Goal: Complete application form

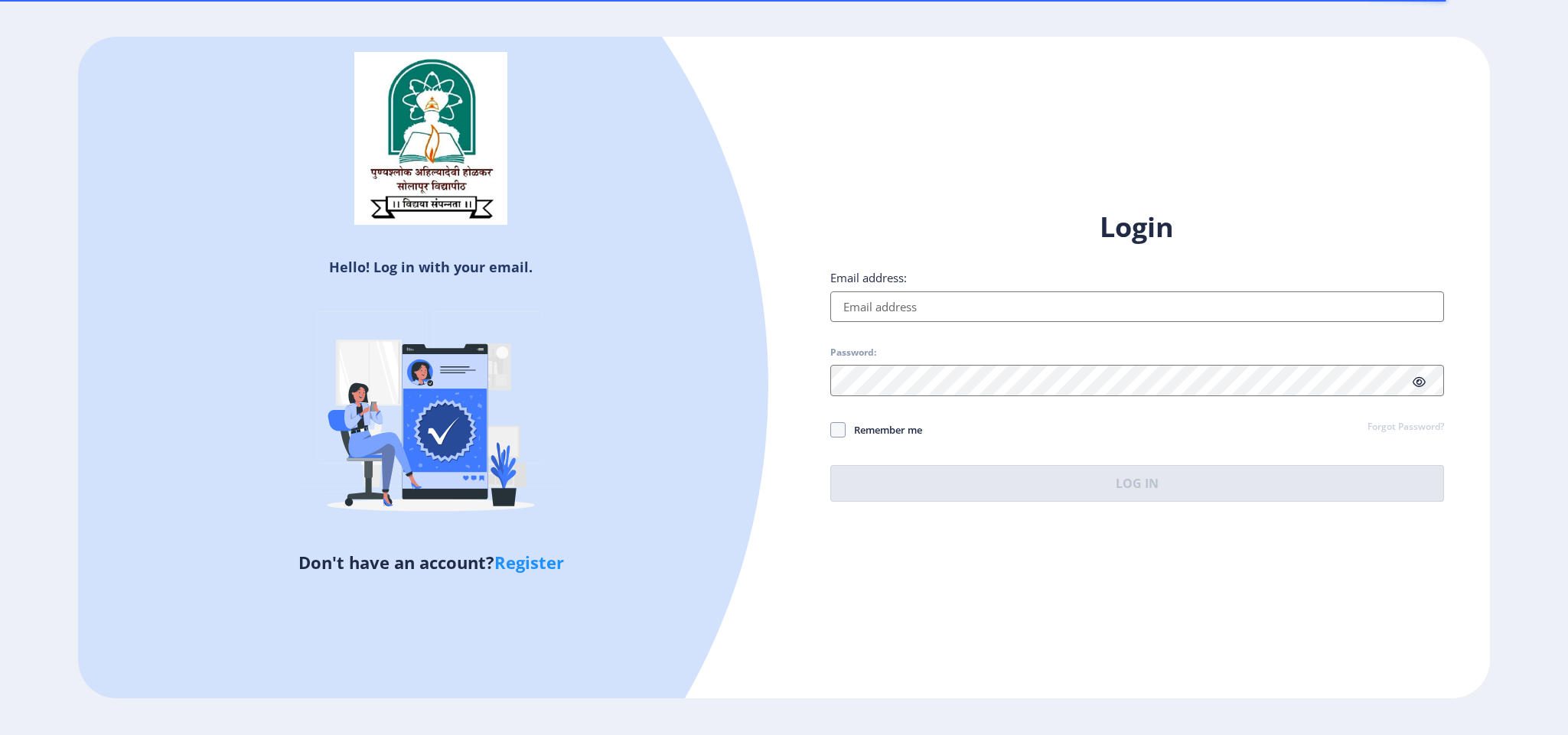
click at [1005, 303] on input "Email address:" at bounding box center [1137, 306] width 614 height 31
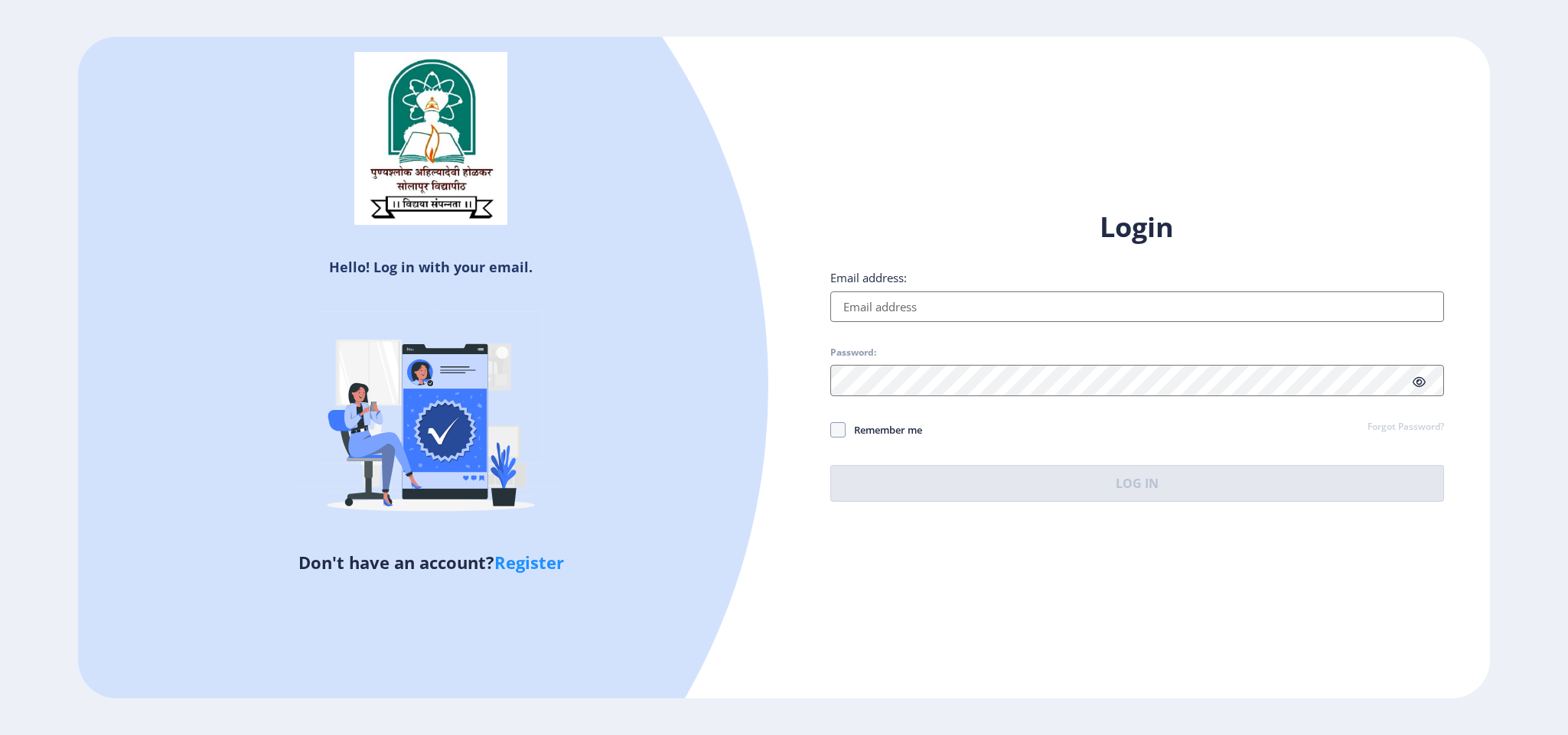
type input "[EMAIL_ADDRESS][DOMAIN_NAME]"
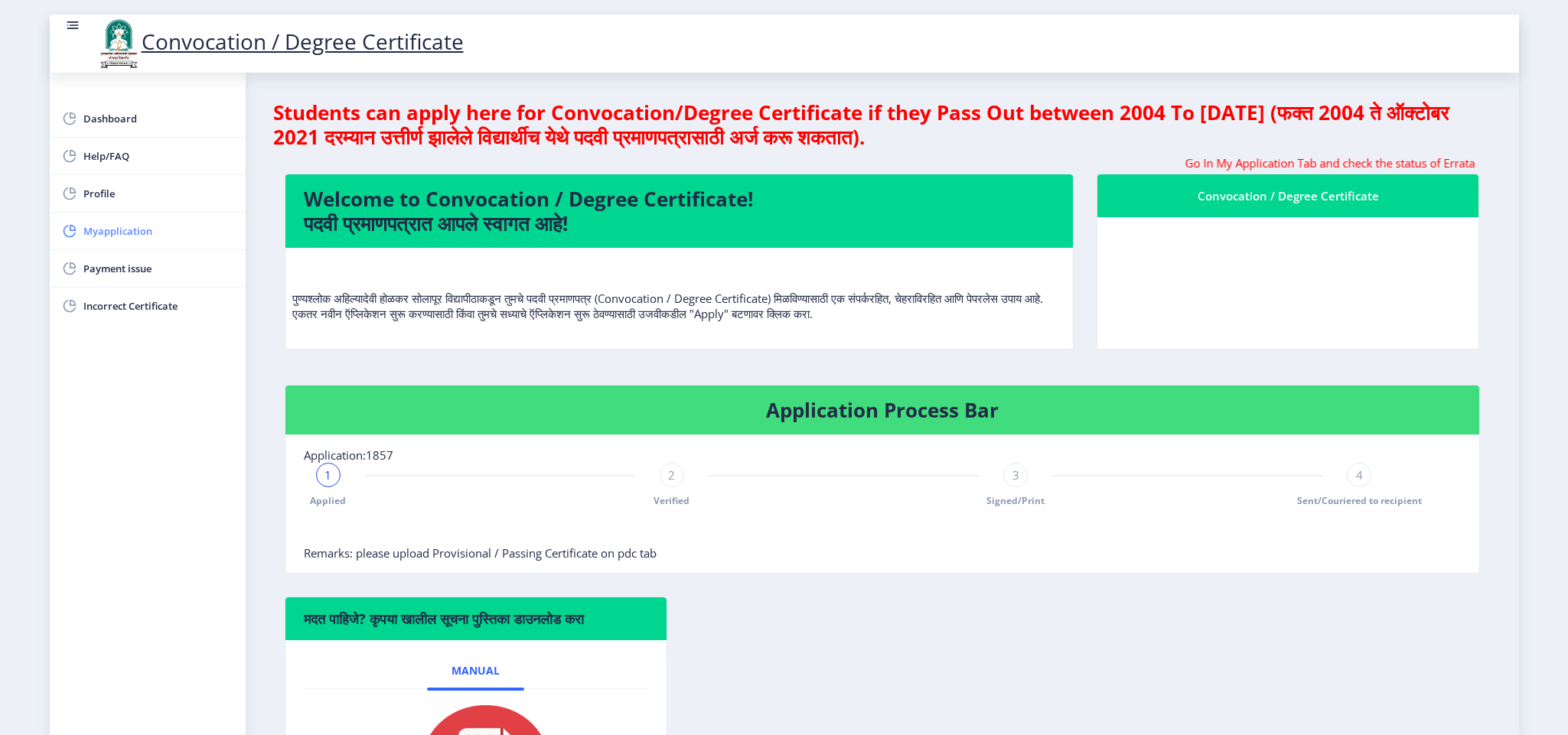
click at [163, 227] on span "Myapplication" at bounding box center [157, 231] width 150 height 19
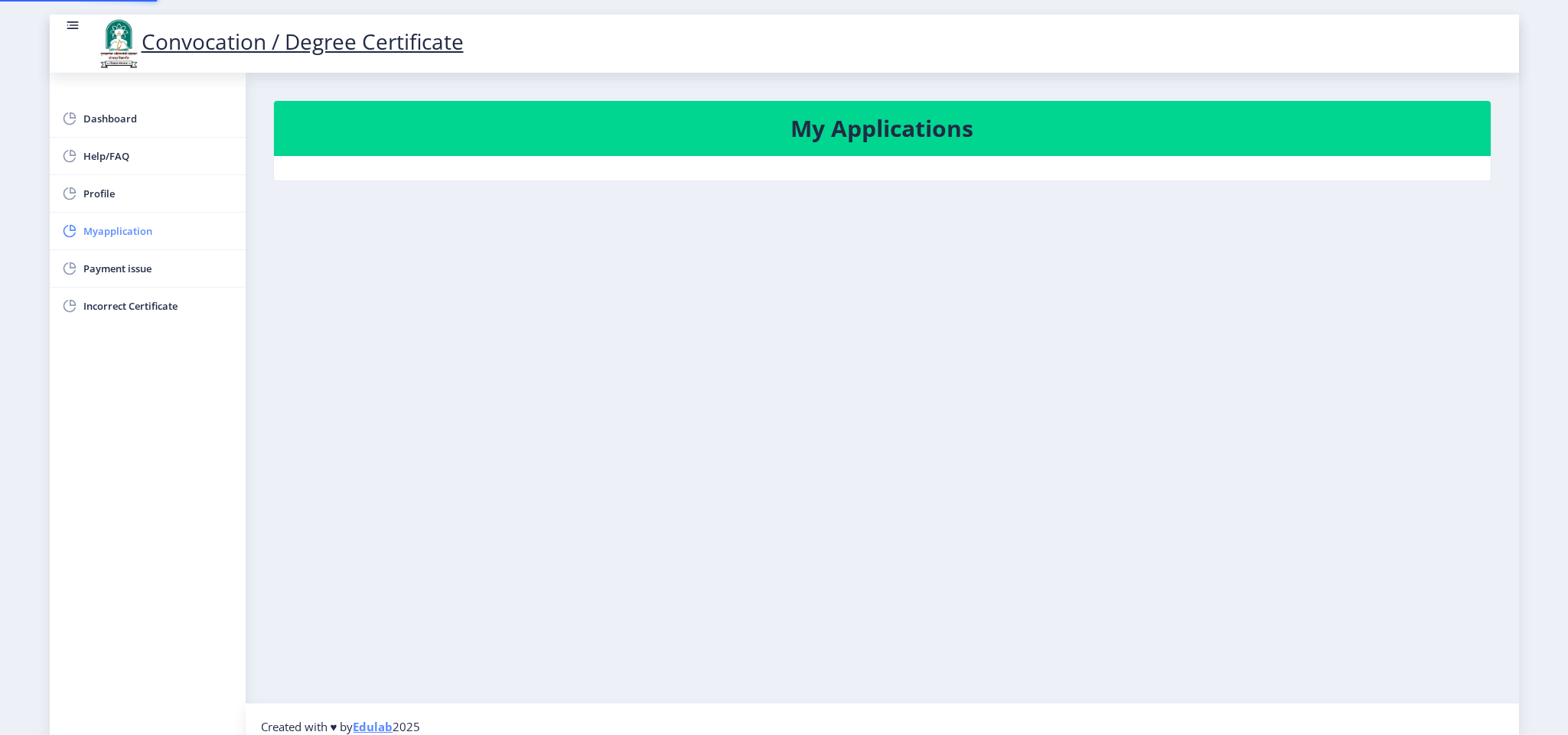
click at [163, 227] on span "Myapplication" at bounding box center [157, 231] width 150 height 19
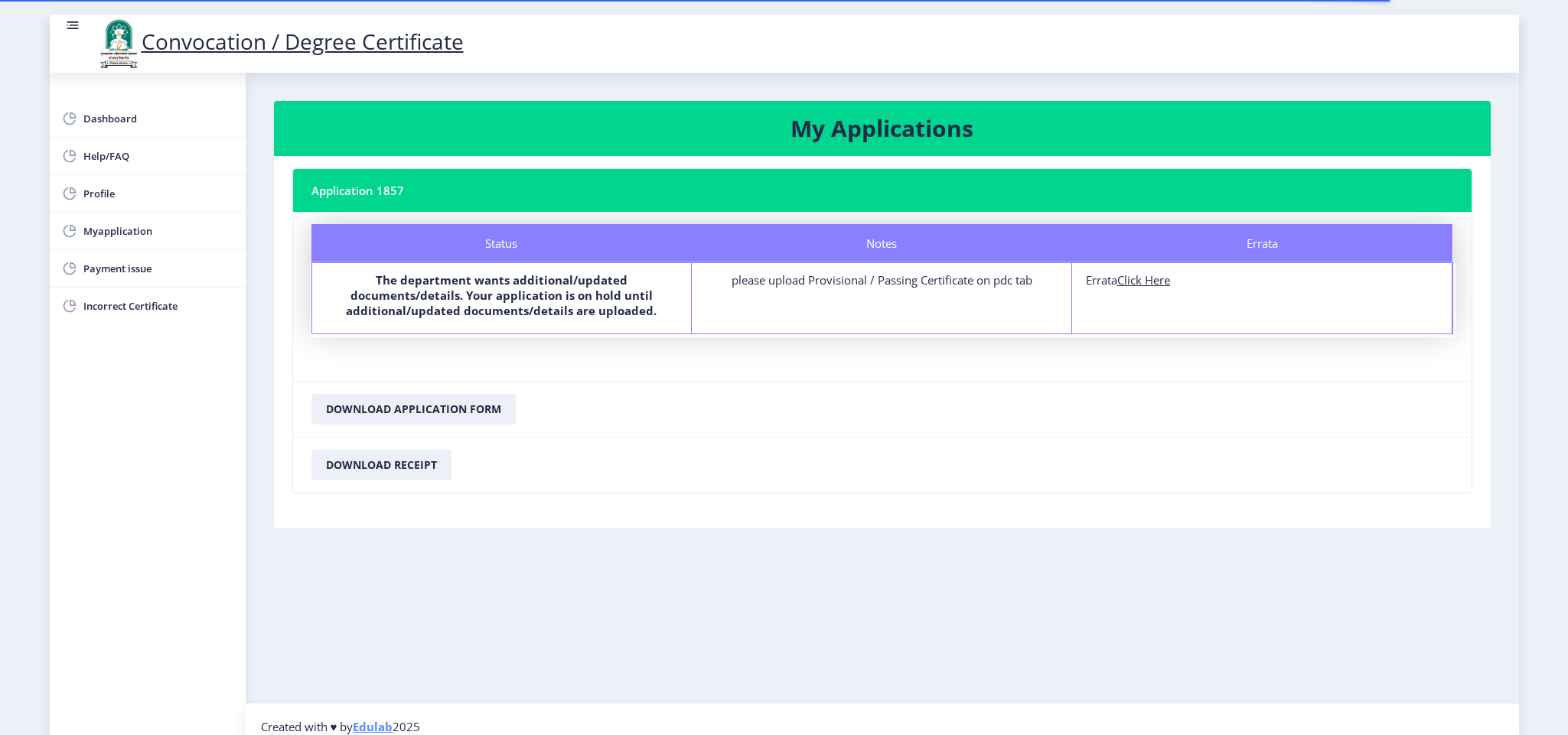
click at [1157, 285] on u "Click Here" at bounding box center [1143, 279] width 52 height 15
select select
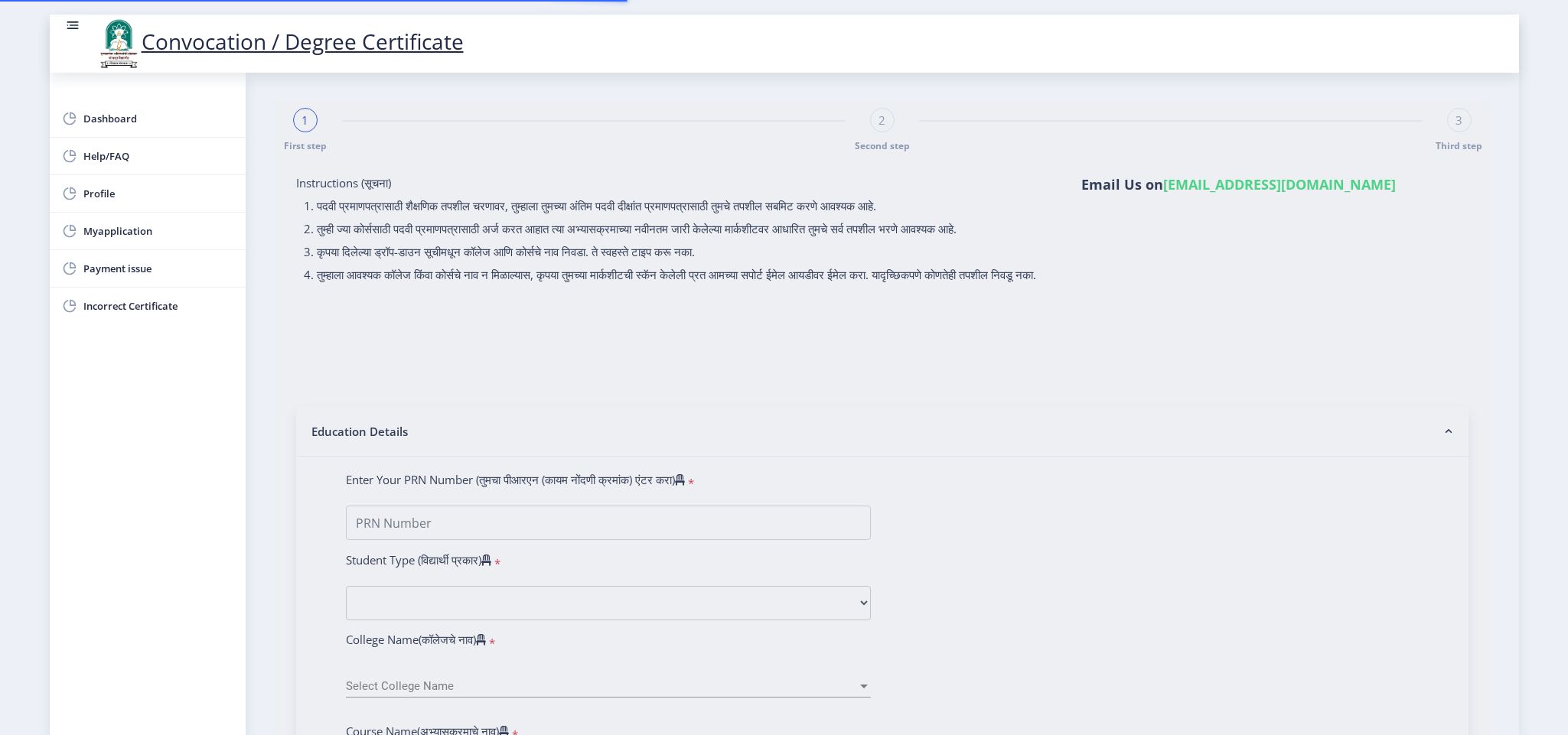
type input "[PERSON_NAME]"
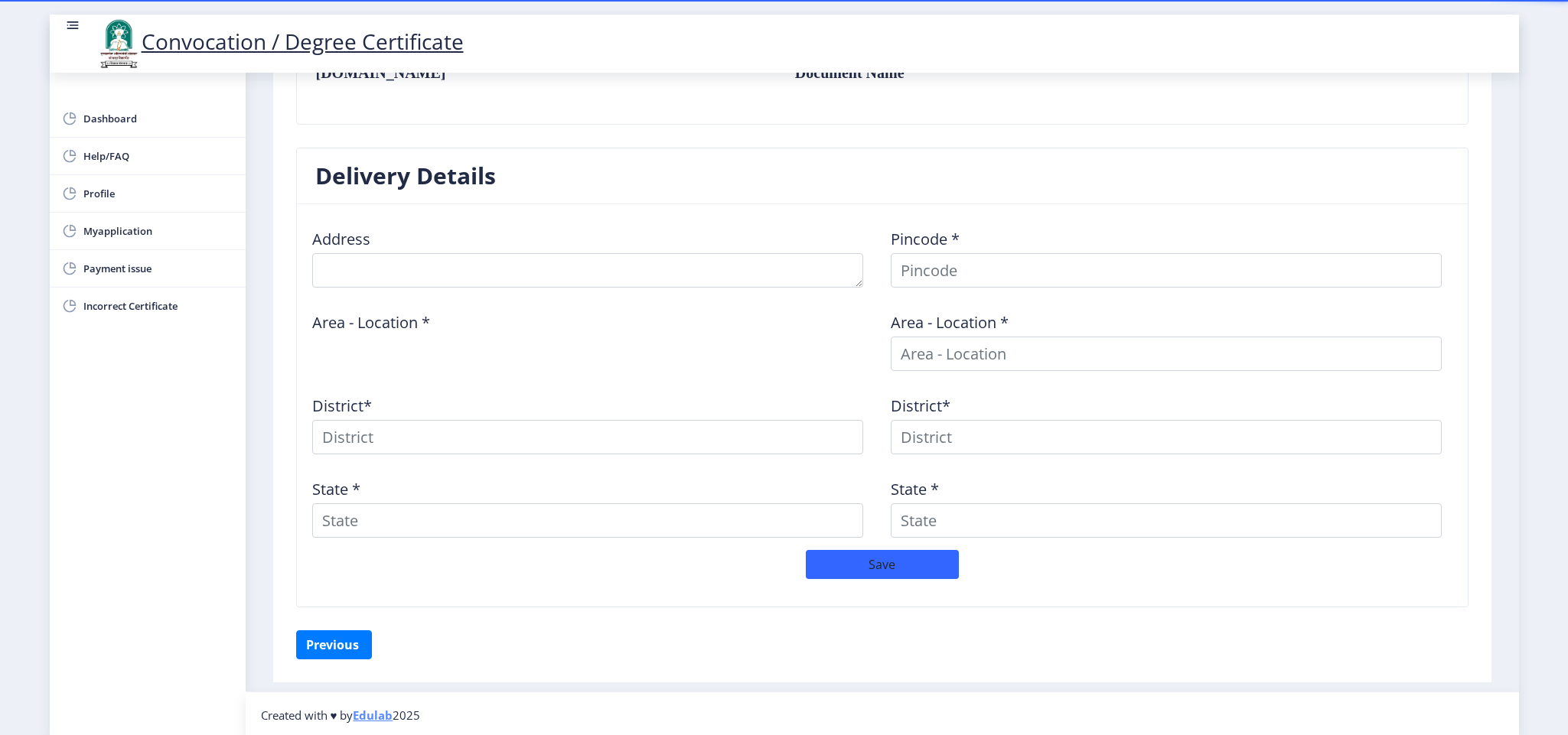
scroll to position [547, 0]
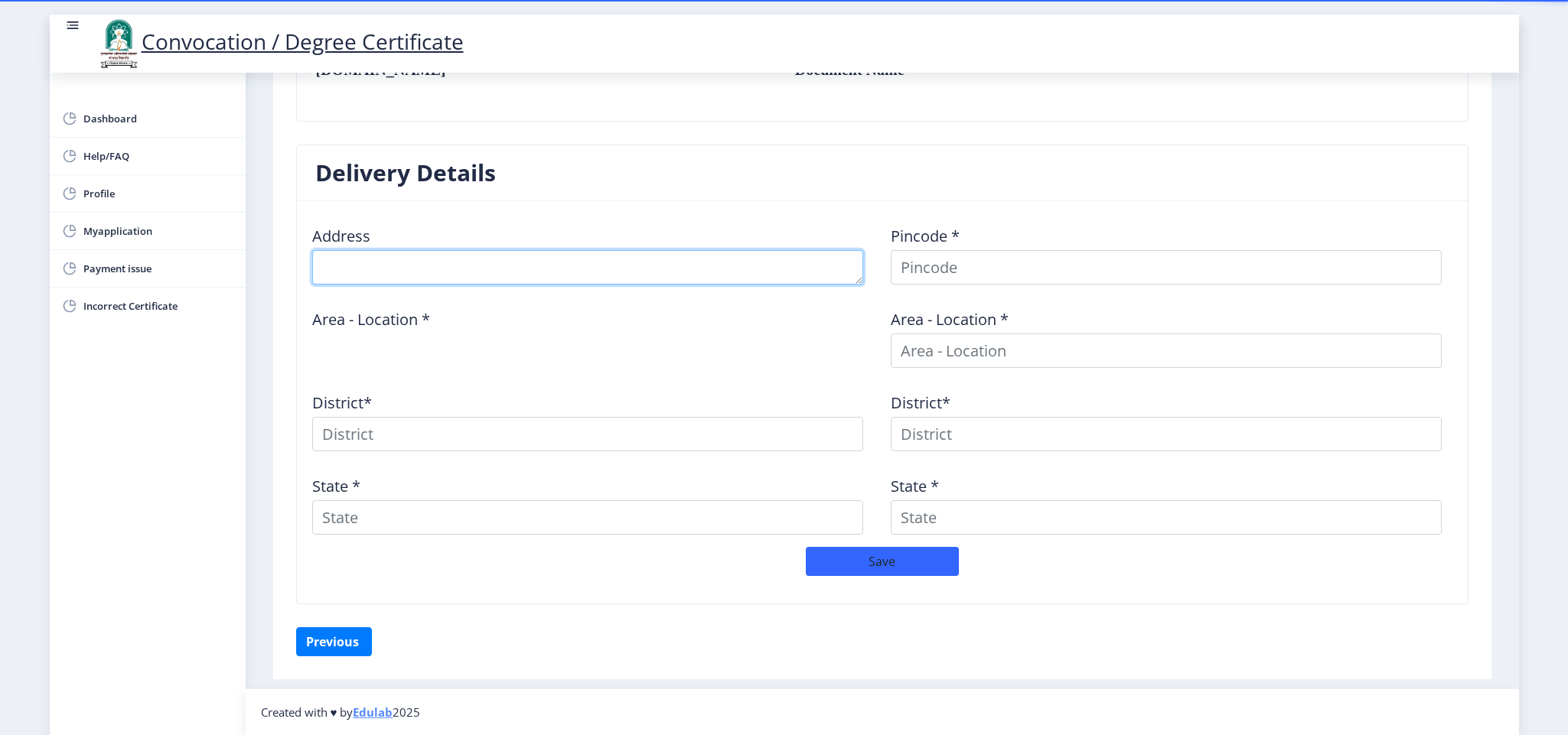
click at [471, 262] on textarea at bounding box center [587, 267] width 551 height 35
type textarea "o"
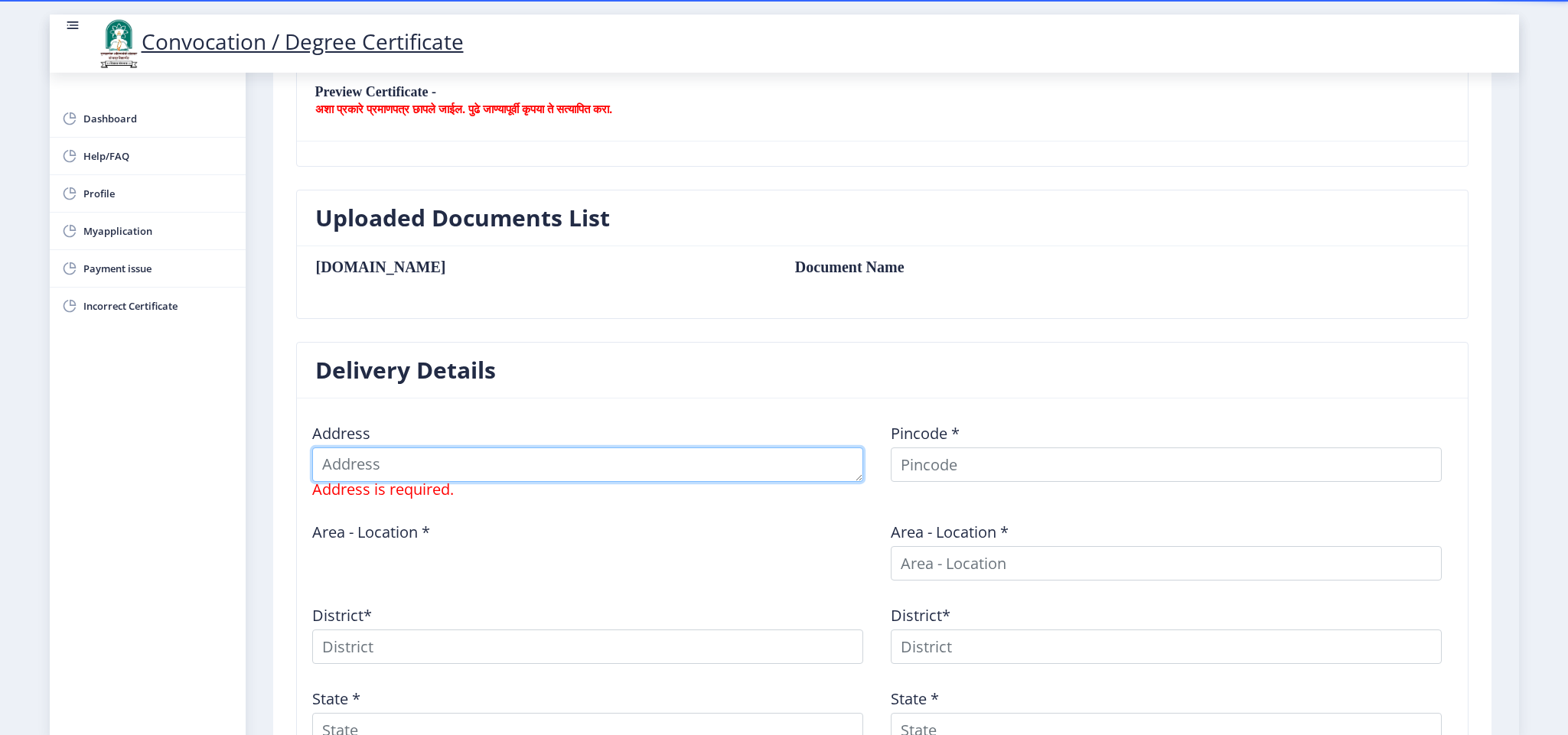
scroll to position [345, 0]
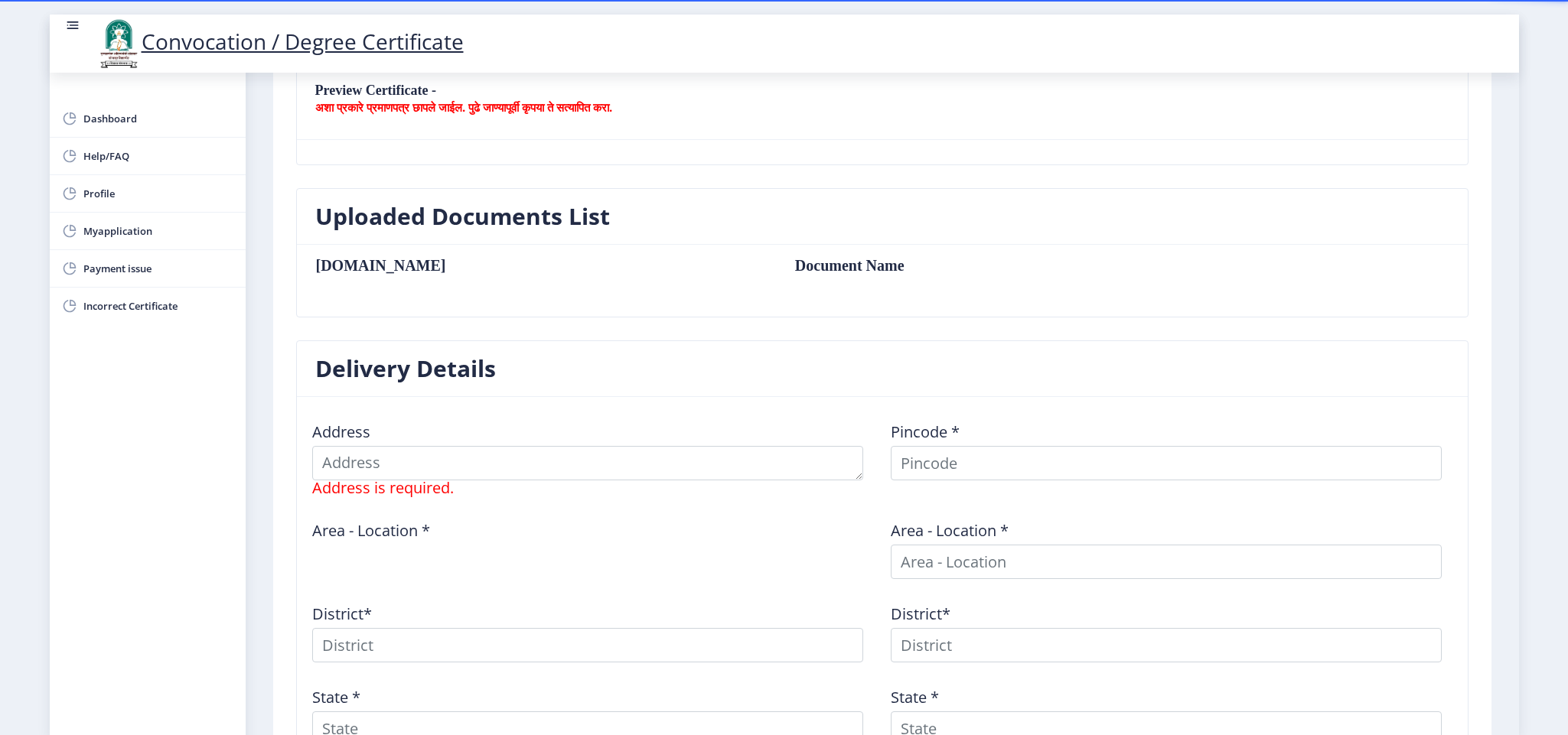
click at [693, 136] on nb-card-header "Preview Certificate - अशा प्रकारे प्रमाणपत्र छापले जाईल. पुढे जाण्यापूर्वी कृपय…" at bounding box center [883, 105] width 1171 height 71
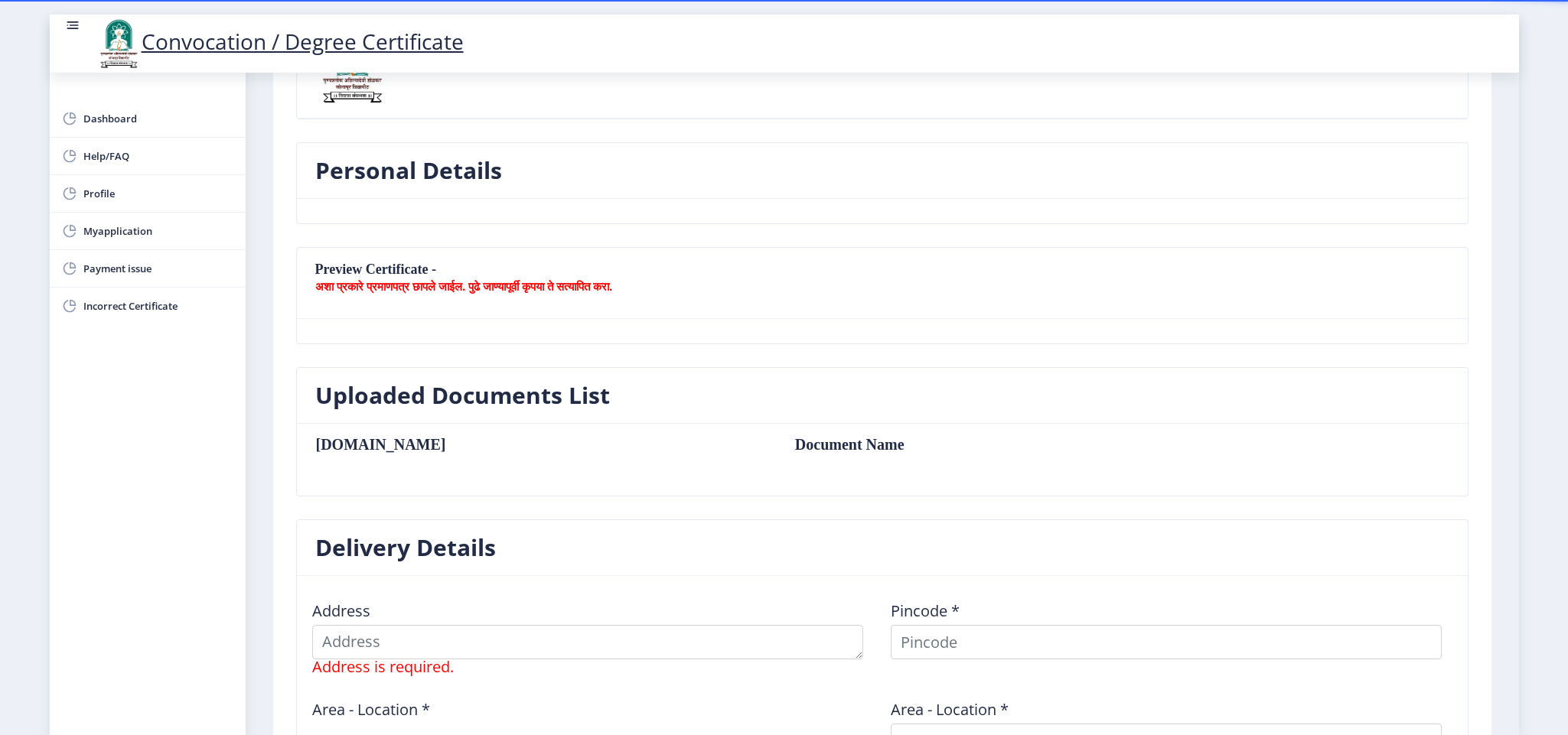
scroll to position [0, 0]
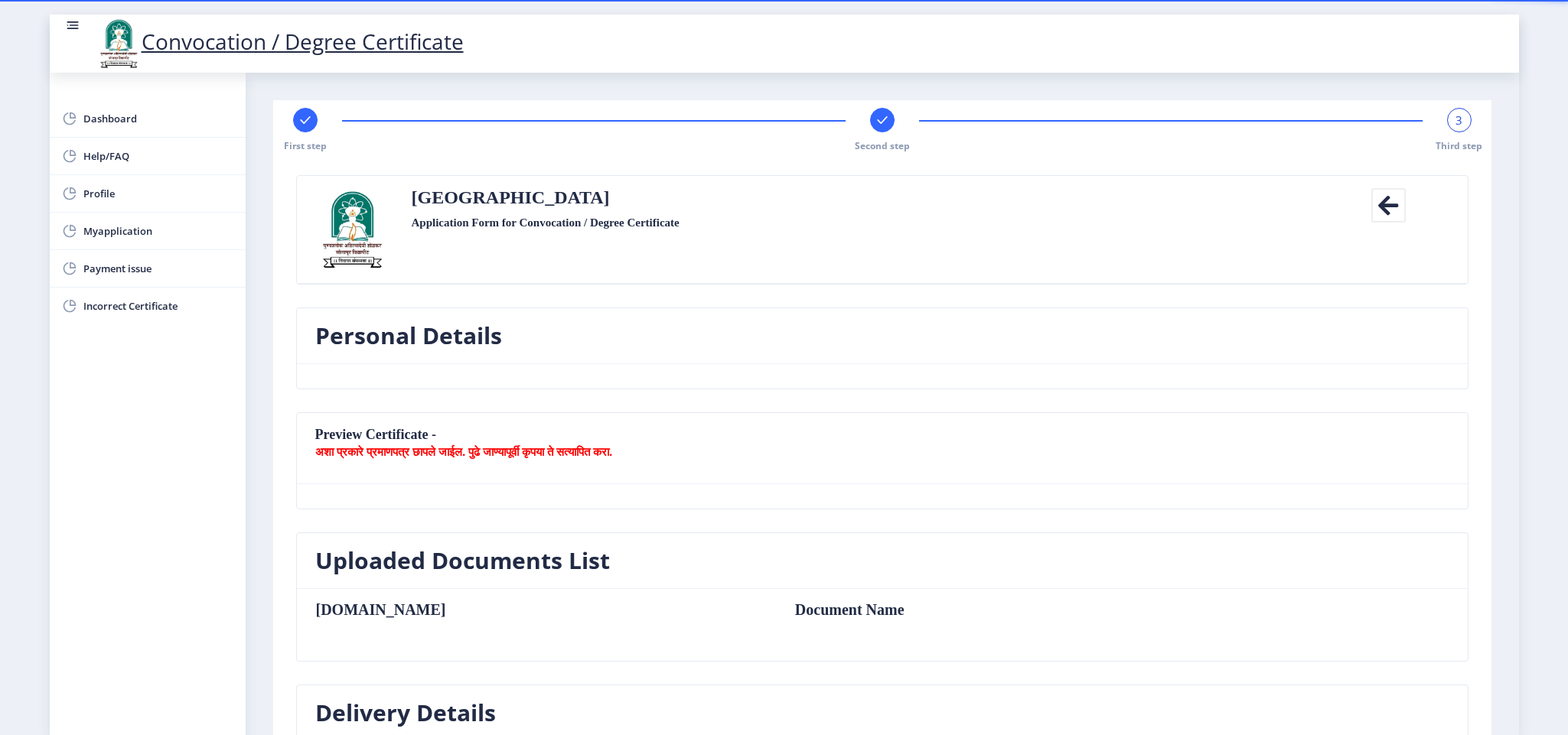
click at [1387, 207] on icon at bounding box center [1389, 205] width 35 height 35
